Goal: Task Accomplishment & Management: Use online tool/utility

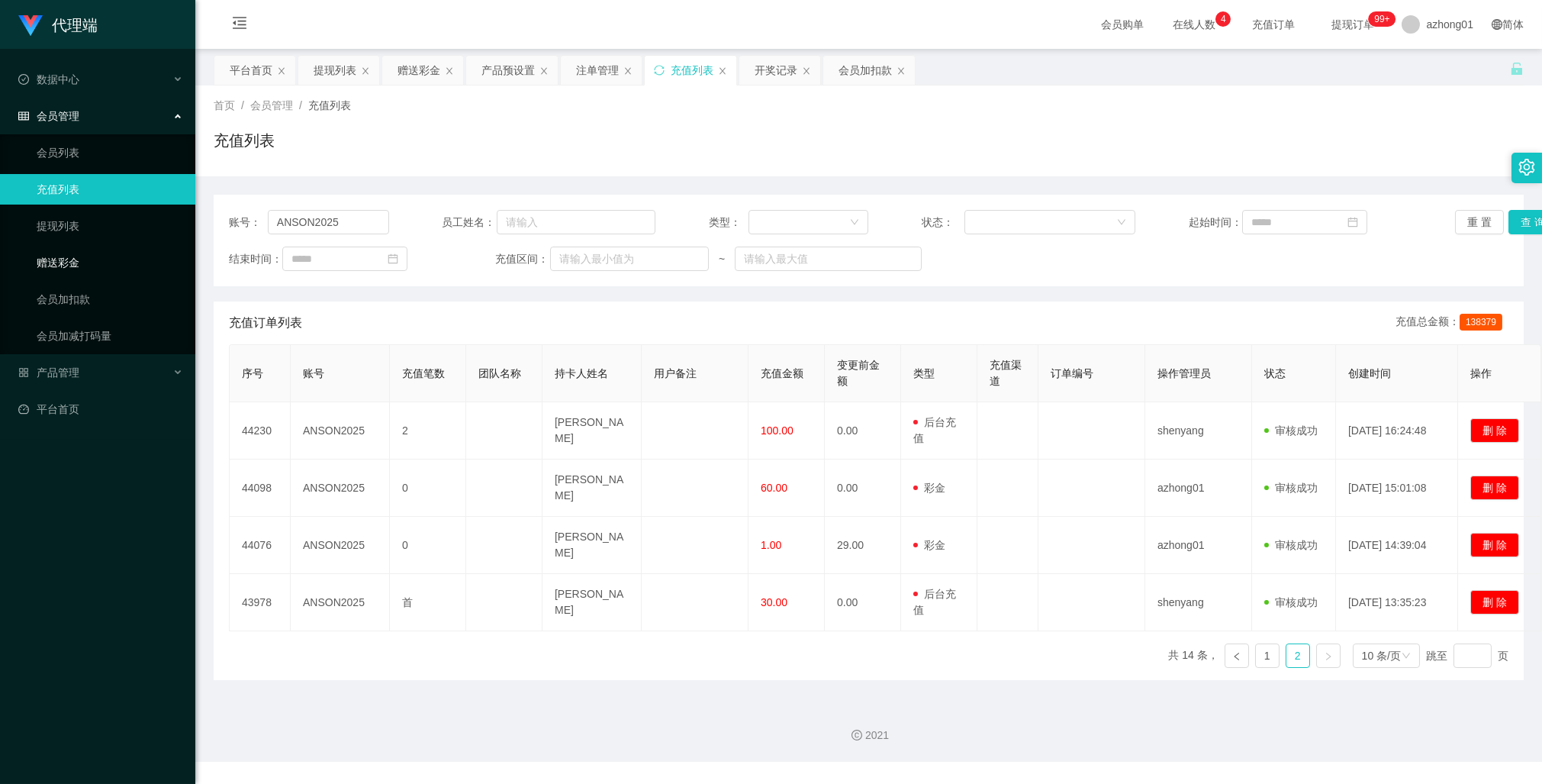
click at [63, 260] on link "赠送彩金" at bounding box center [110, 262] width 146 height 31
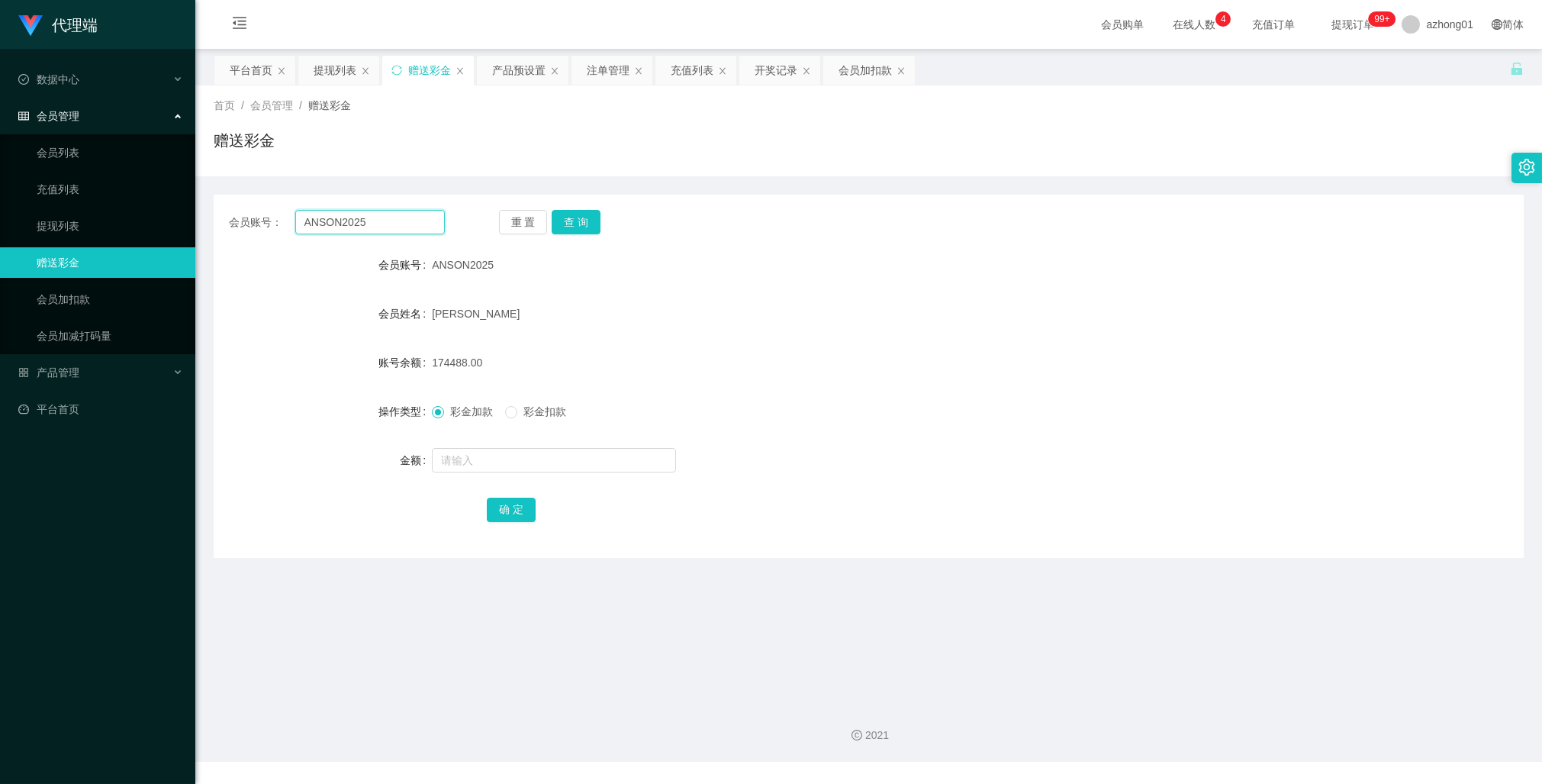
drag, startPoint x: 370, startPoint y: 225, endPoint x: 201, endPoint y: 215, distance: 169.3
click at [201, 215] on main "关闭左侧 关闭右侧 关闭其它 刷新页面 平台首页 提现列表 赠送彩金 产品预设置 注单管理 充值列表 开奖记录 会员加扣款 首页 / 会员管理 / 赠送彩金 …" at bounding box center [868, 370] width 1347 height 642
paste input "ying122"
type input "ying122"
click at [577, 220] on button "查 询" at bounding box center [576, 222] width 49 height 24
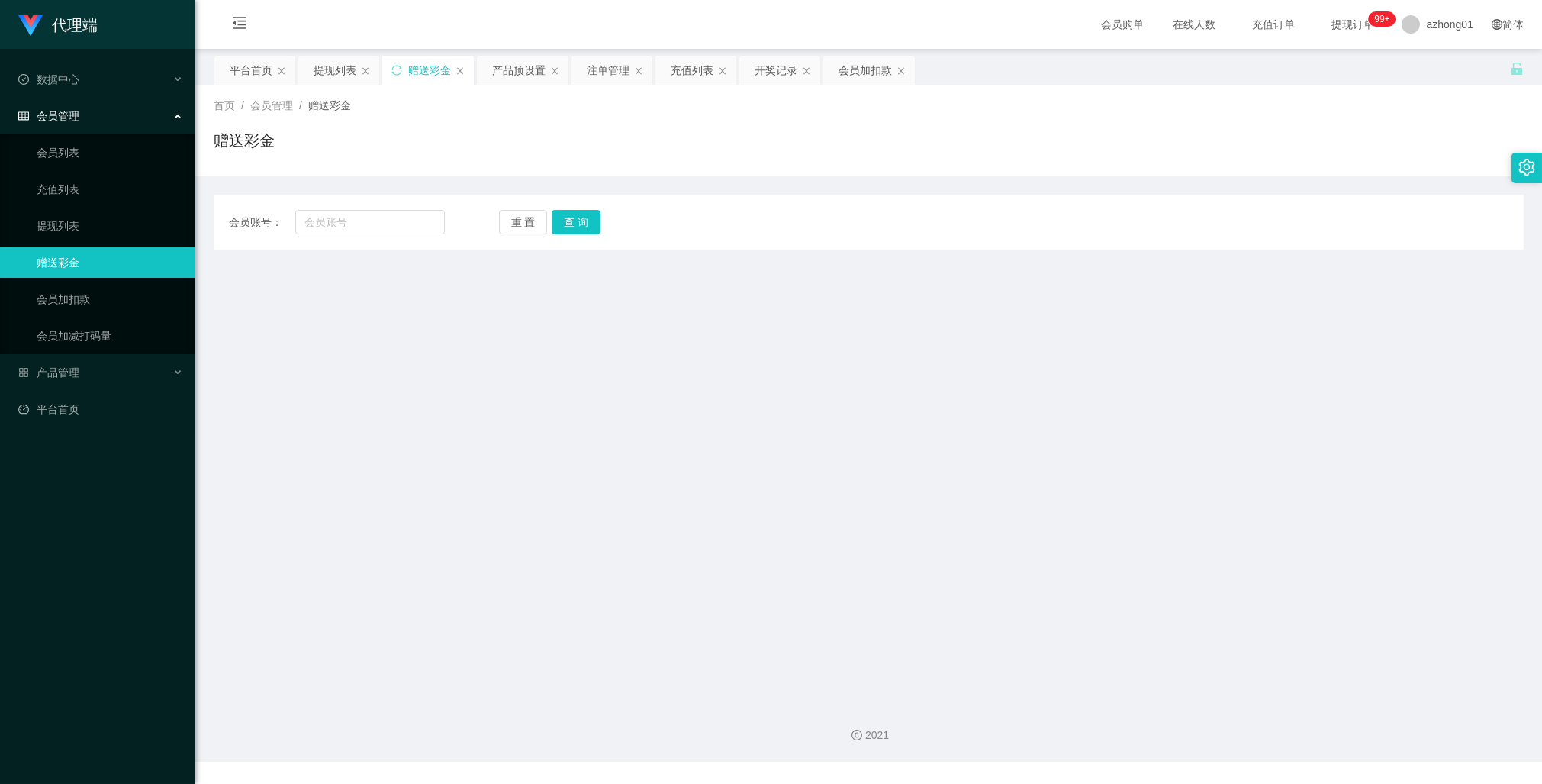
click at [677, 563] on main "关闭左侧 关闭右侧 关闭其它 刷新页面 平台首页 提现列表 赠送彩金 产品预设置 注单管理 充值列表 开奖记录 会员加扣款 首页 / 会员管理 / 赠送彩金 …" at bounding box center [868, 370] width 1347 height 642
click at [358, 227] on input "text" at bounding box center [370, 222] width 149 height 24
paste input "wei1919"
type input "wei1919"
click at [561, 231] on button "查 询" at bounding box center [576, 222] width 49 height 24
